Goal: Information Seeking & Learning: Learn about a topic

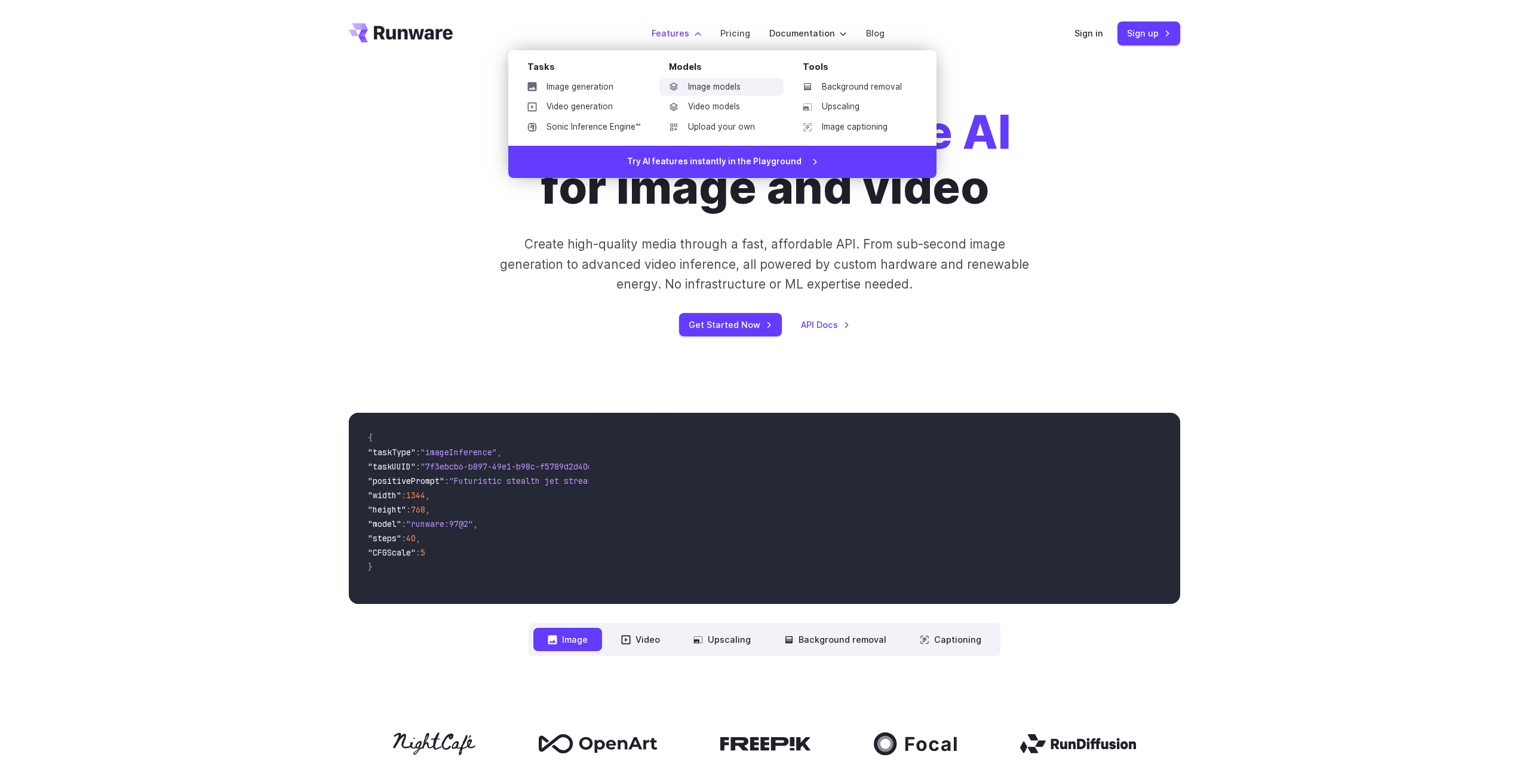
click at [711, 90] on link "Image models" at bounding box center [722, 87] width 124 height 18
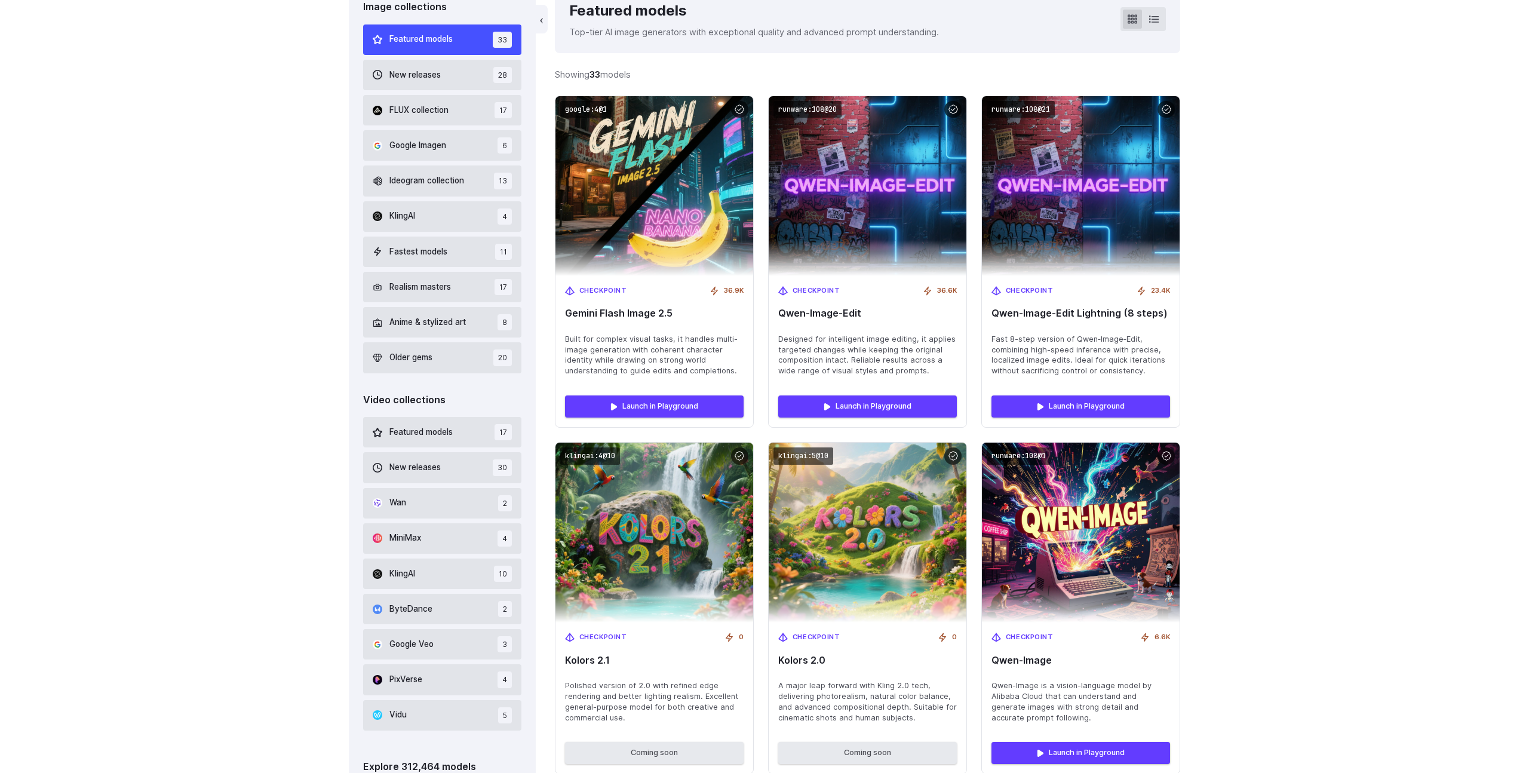
scroll to position [213, 0]
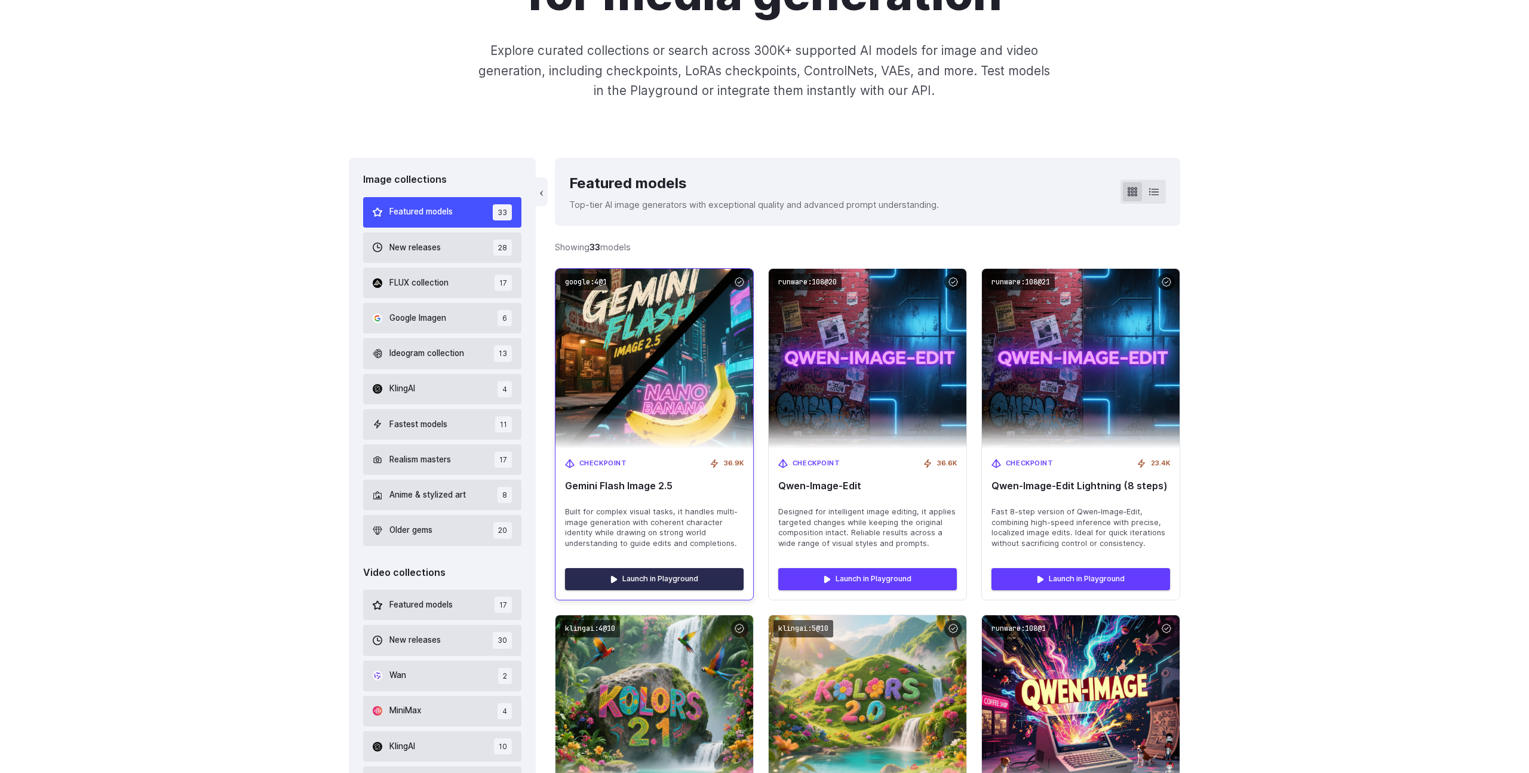
click at [659, 574] on link "Launch in Playground" at bounding box center [654, 579] width 179 height 22
